Goal: Task Accomplishment & Management: Manage account settings

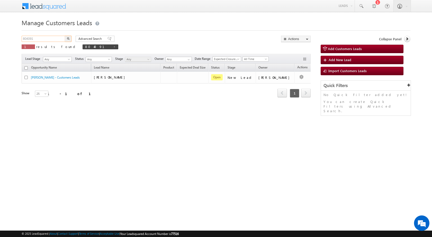
drag, startPoint x: 42, startPoint y: 38, endPoint x: 0, endPoint y: 33, distance: 42.7
click at [0, 33] on body "Menu [PERSON_NAME] sitar a6@ks erve." at bounding box center [216, 73] width 432 height 146
paste input "7209"
type input "807209"
click at [65, 36] on button "button" at bounding box center [68, 39] width 7 height 6
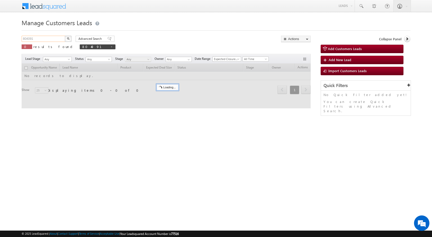
click at [27, 38] on input "804091" at bounding box center [44, 39] width 44 height 6
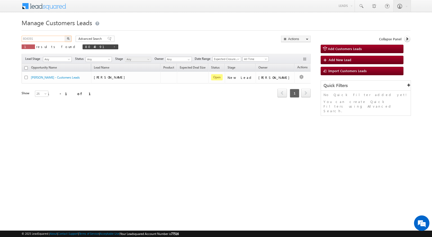
click at [27, 38] on input "804091" at bounding box center [44, 39] width 44 height 6
paste input "7209"
type input "807209"
click at [65, 36] on button "button" at bounding box center [68, 39] width 7 height 6
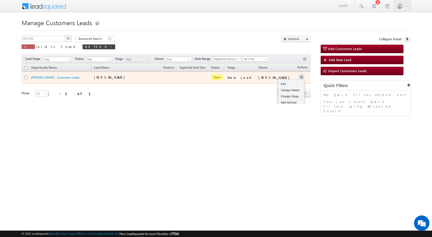
click at [299, 77] on button "button" at bounding box center [301, 77] width 5 height 5
click at [285, 83] on link "Edit" at bounding box center [291, 84] width 26 height 6
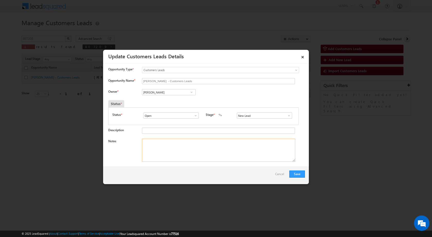
click at [182, 156] on textarea "Notes" at bounding box center [218, 150] width 153 height 23
paste textarea "807209 / VIKASH KUMAR / 9525142367 / CONSTRUCTION / 844121 TO PATNA / OWNER - H…"
type textarea "807209 / VIKASH KUMAR / 9525142367 / CONSTRUCTION / 844121 TO PATNA / OWNER - H…"
click at [284, 114] on link at bounding box center [287, 115] width 6 height 5
click at [183, 92] on input "[PERSON_NAME]" at bounding box center [169, 92] width 54 height 6
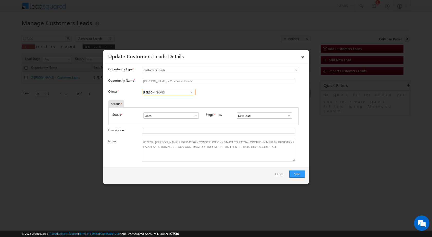
click at [184, 94] on input "[PERSON_NAME]" at bounding box center [169, 92] width 54 height 6
drag, startPoint x: 179, startPoint y: 91, endPoint x: 123, endPoint y: 91, distance: 56.5
click at [123, 91] on div "Owner * Vikas Halwai Vikas Halwai Vikas Halwai Vikas Halwai 1 result is availab…" at bounding box center [206, 93] width 197 height 8
paste input "Subham.singh@sgrlimited.in"
click at [152, 98] on link "Subham subham.singh@sgrlimited.in" at bounding box center [169, 100] width 54 height 10
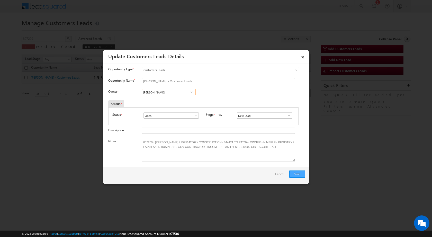
type input "Subham"
click at [302, 176] on button "Save" at bounding box center [297, 174] width 16 height 7
